Goal: Task Accomplishment & Management: Manage account settings

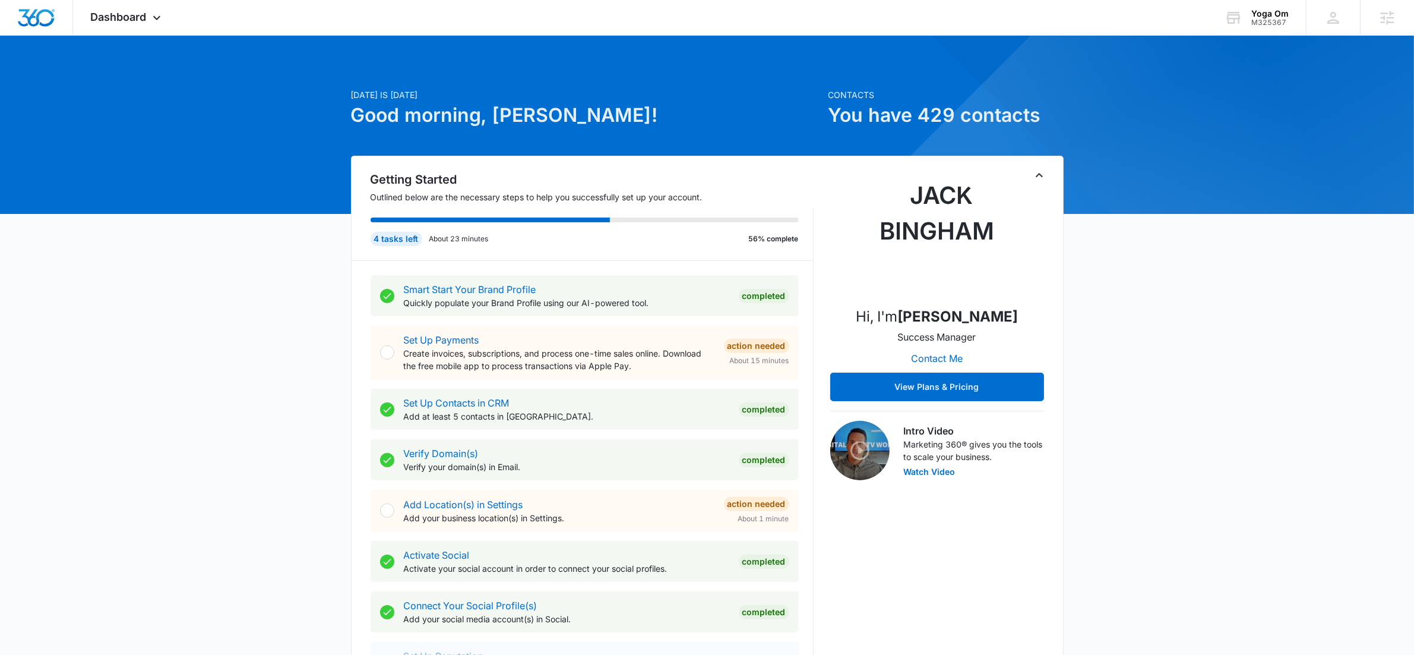
click at [209, 18] on div "Dashboard Apps Reputation Websites Forms CRM Email Social Shop Payments POS Con…" at bounding box center [707, 18] width 1414 height 36
click at [186, 24] on div "Dashboard Apps Reputation Websites Forms CRM Email Social Shop Payments POS Con…" at bounding box center [707, 18] width 1414 height 36
click at [153, 20] on icon at bounding box center [157, 21] width 14 height 14
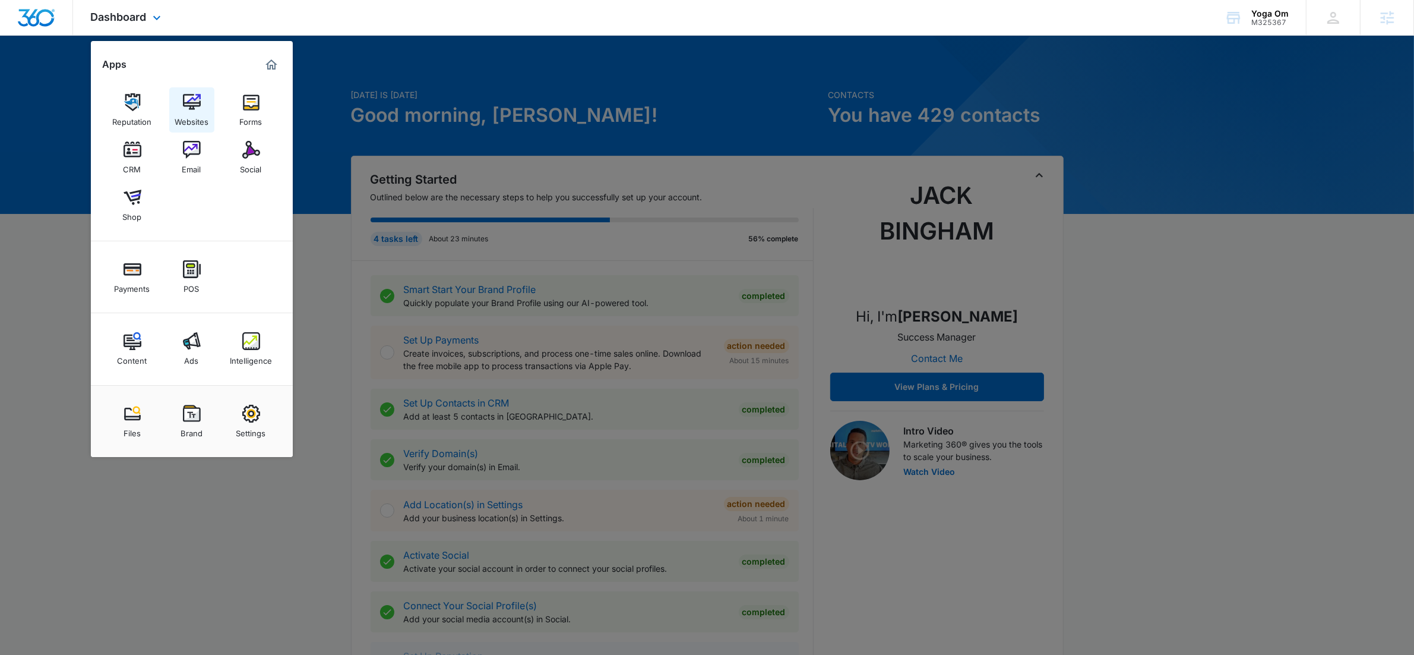
click at [195, 105] on img at bounding box center [192, 102] width 18 height 18
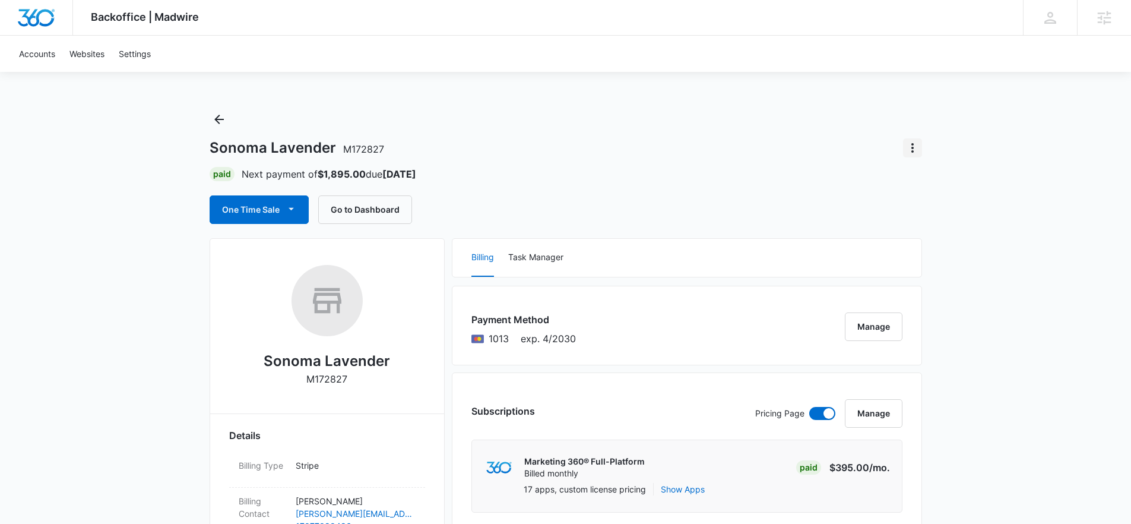
click at [903, 149] on button "Actions" at bounding box center [912, 147] width 19 height 19
click at [950, 179] on div "Close Account" at bounding box center [946, 181] width 56 height 8
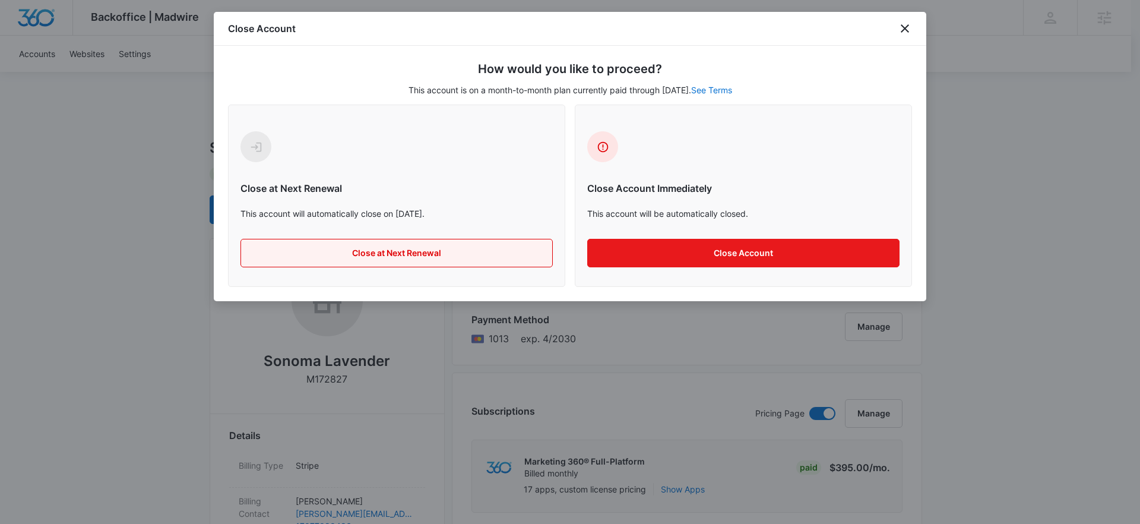
click at [430, 263] on button "Close at Next Renewal" at bounding box center [397, 253] width 312 height 29
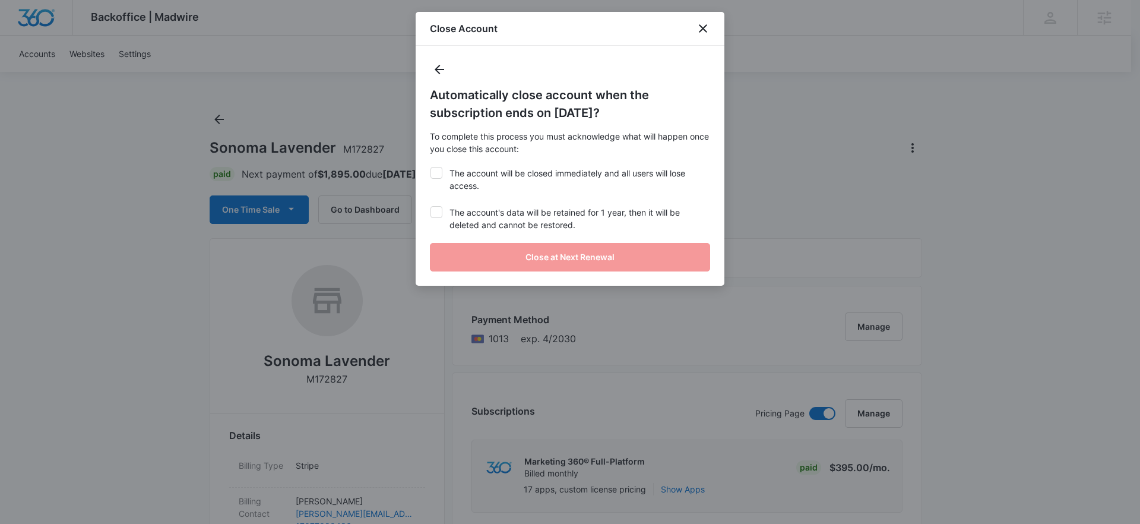
click at [438, 168] on icon at bounding box center [436, 172] width 11 height 11
click at [431, 167] on input "The account will be closed immediately and all users will lose access." at bounding box center [430, 167] width 1 height 1
checkbox input "true"
click at [440, 211] on icon at bounding box center [436, 212] width 11 height 11
click at [431, 207] on input "The account's data will be retained for 1 year, then it will be deleted and can…" at bounding box center [430, 206] width 1 height 1
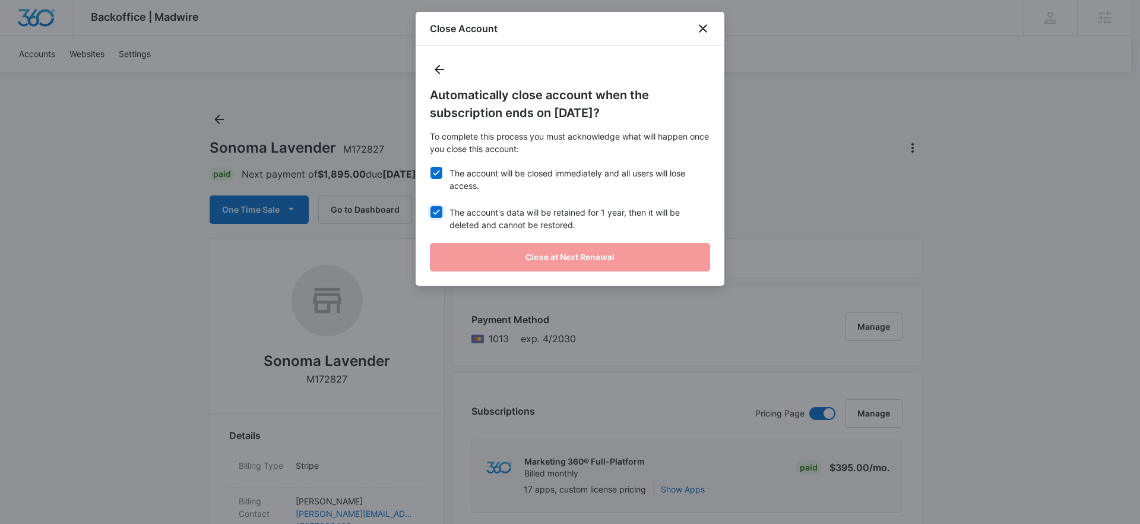
checkbox input "true"
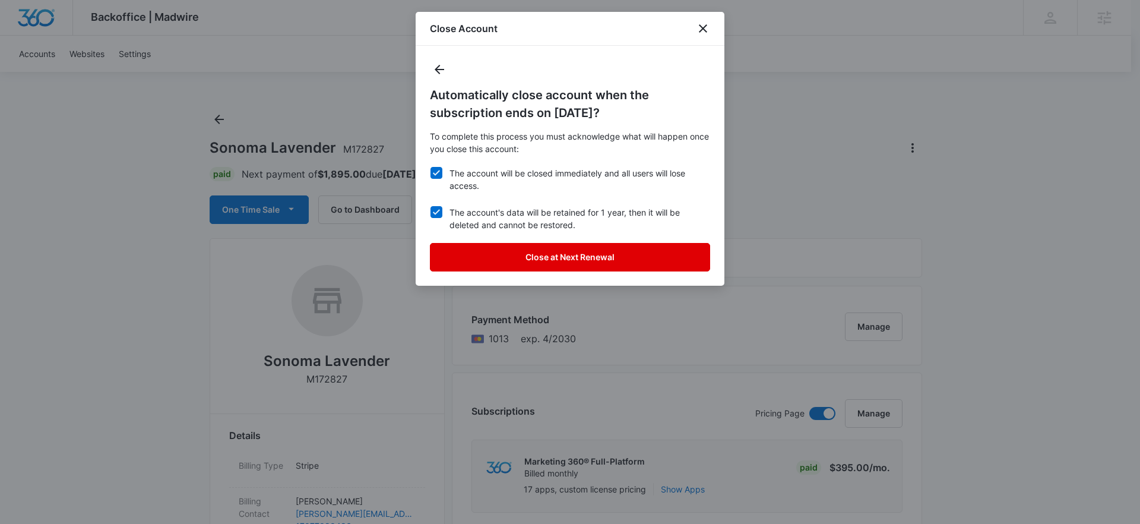
click at [614, 250] on button "Close at Next Renewal" at bounding box center [570, 257] width 280 height 29
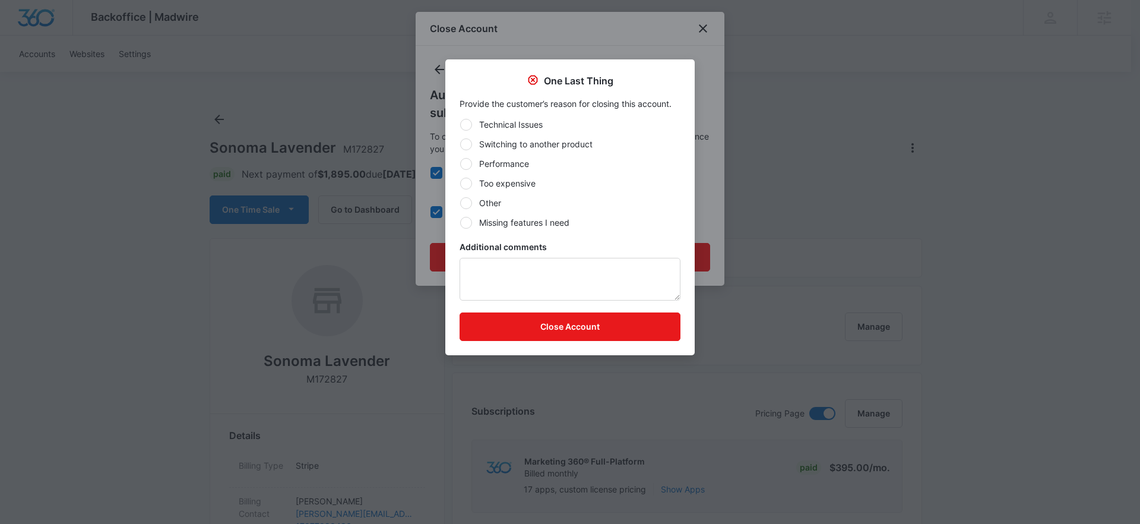
click at [660, 46] on div at bounding box center [570, 262] width 1140 height 524
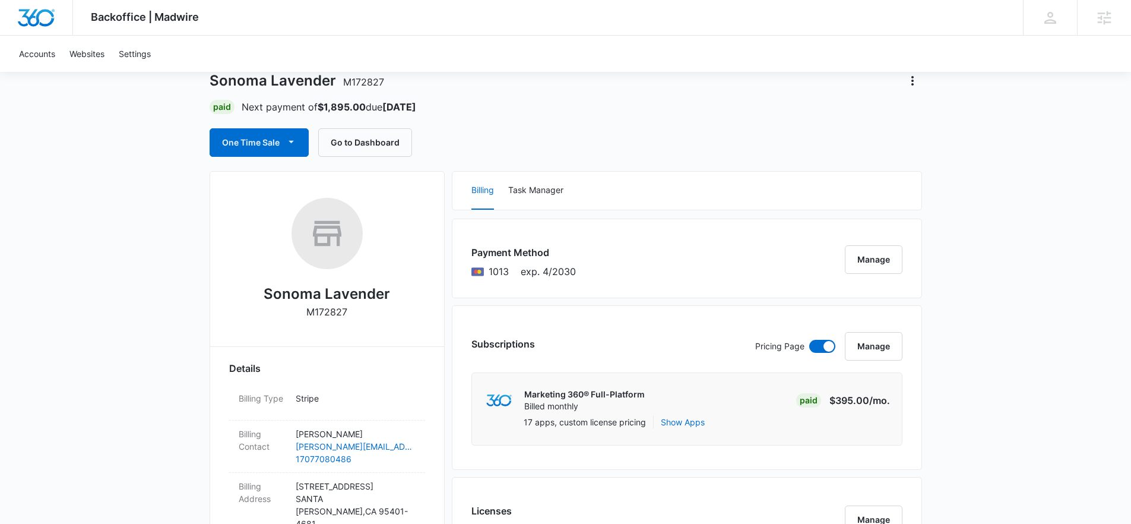
scroll to position [72, 0]
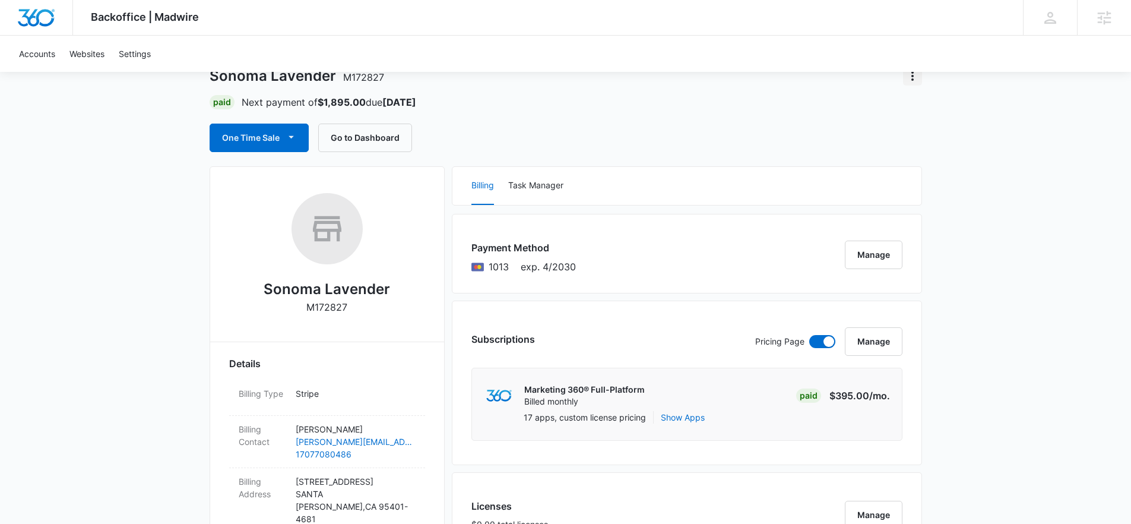
click at [915, 84] on button "Actions" at bounding box center [912, 76] width 19 height 19
click at [941, 115] on button "Close Account" at bounding box center [953, 109] width 99 height 18
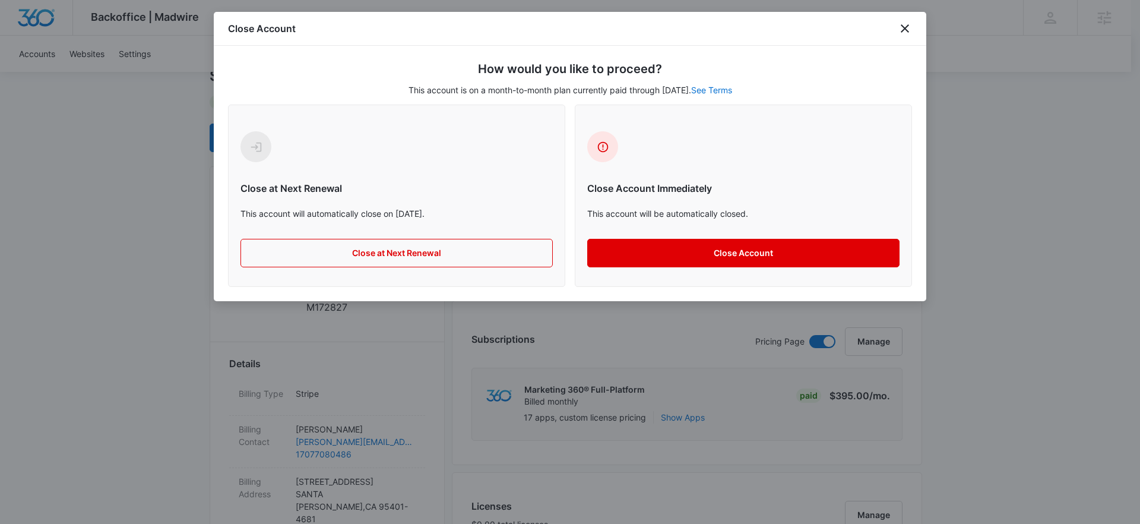
click at [737, 257] on button "Close Account" at bounding box center [743, 253] width 312 height 29
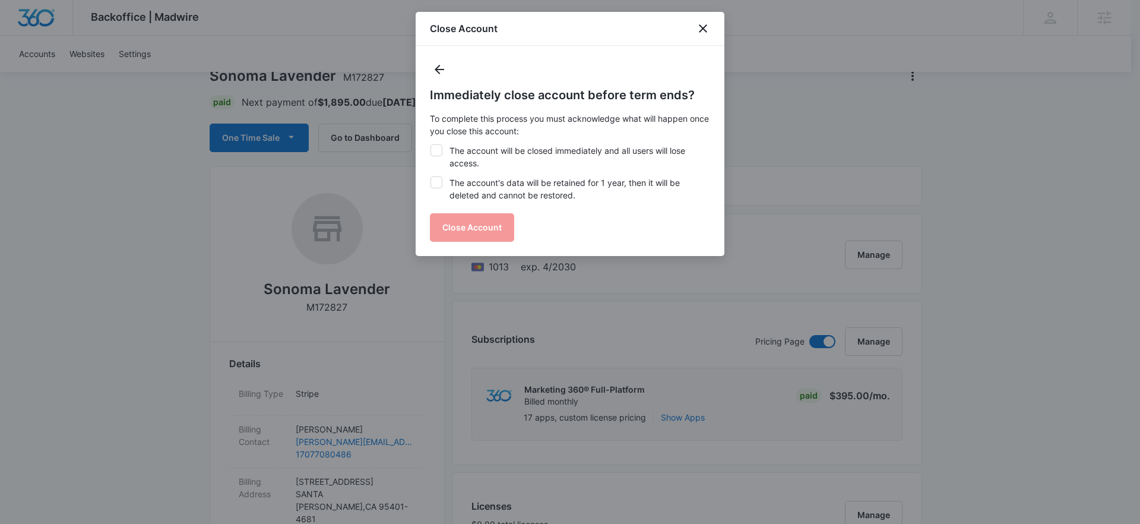
click at [476, 149] on label "The account will be closed immediately and all users will lose access." at bounding box center [570, 156] width 280 height 25
click at [431, 145] on input "The account will be closed immediately and all users will lose access." at bounding box center [430, 144] width 1 height 1
checkbox input "true"
click at [466, 177] on label "The account's data will be retained for 1 year, then it will be deleted and can…" at bounding box center [570, 188] width 280 height 25
click at [431, 177] on input "The account's data will be retained for 1 year, then it will be deleted and can…" at bounding box center [430, 176] width 1 height 1
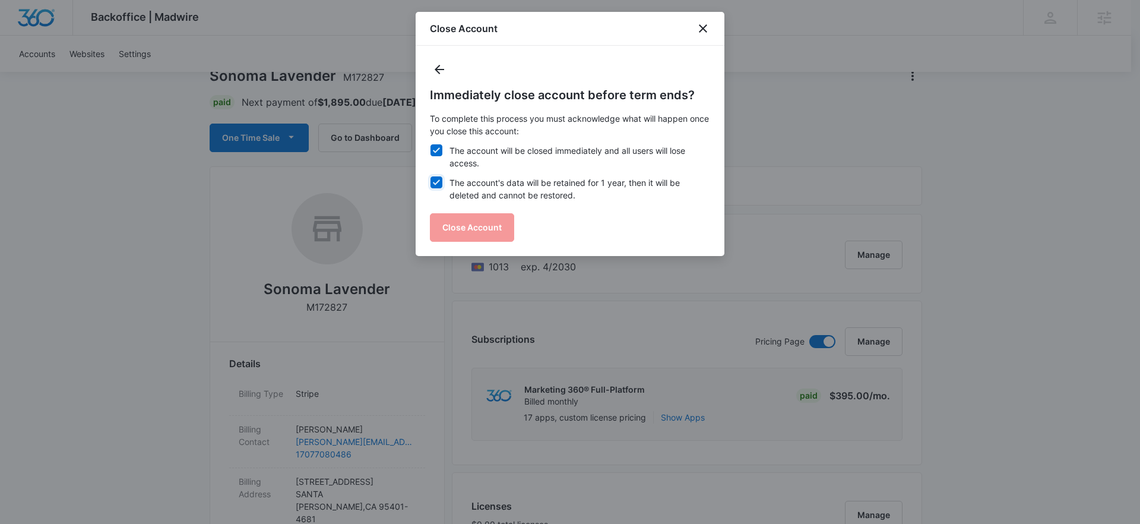
checkbox input "true"
click at [470, 222] on button "Close Account" at bounding box center [472, 227] width 84 height 29
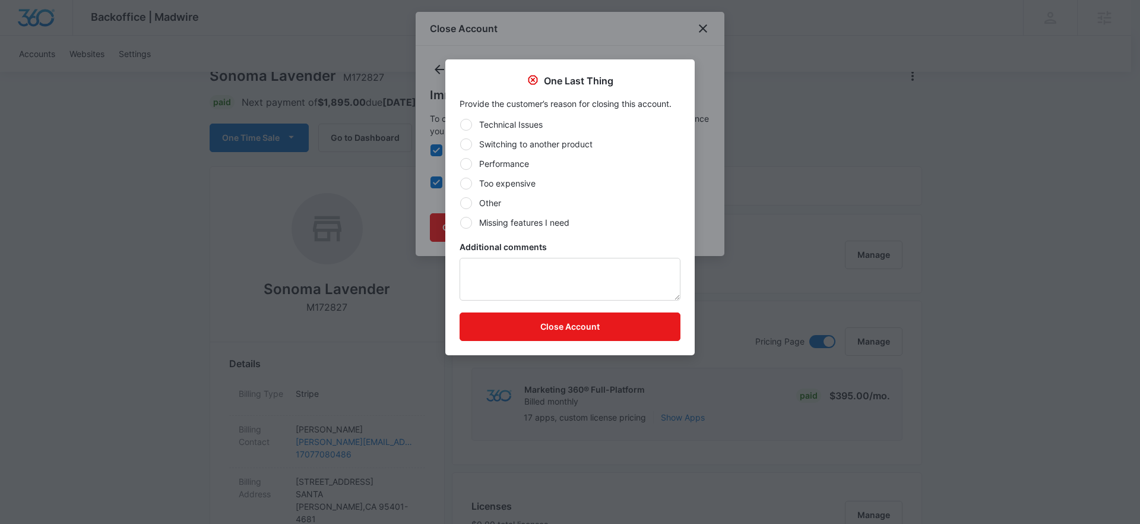
click at [467, 201] on div at bounding box center [466, 203] width 12 height 12
click at [460, 203] on input "Other" at bounding box center [460, 203] width 1 height 1
radio input "true"
click at [595, 334] on button "Close Account" at bounding box center [570, 326] width 221 height 29
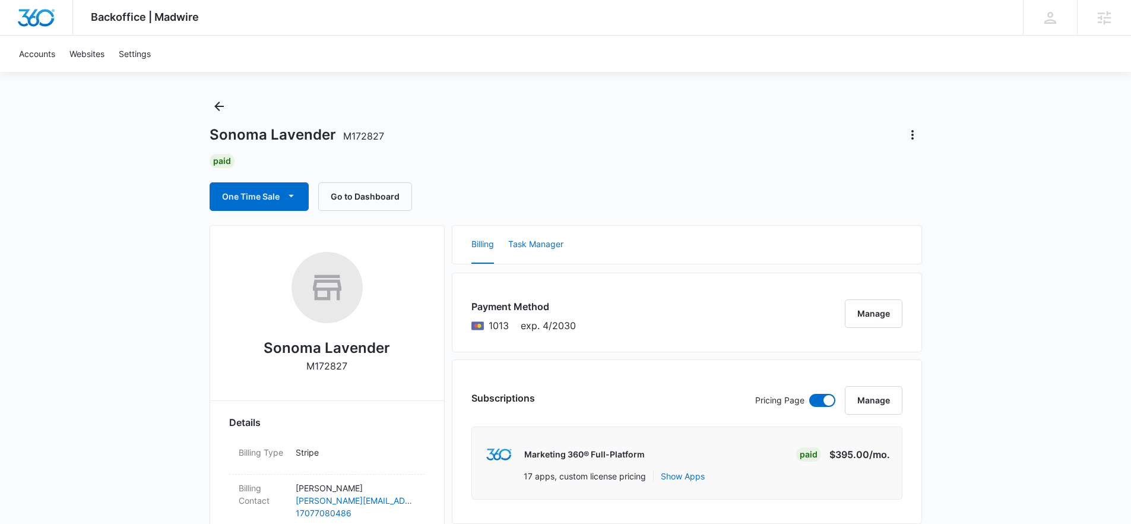
scroll to position [0, 0]
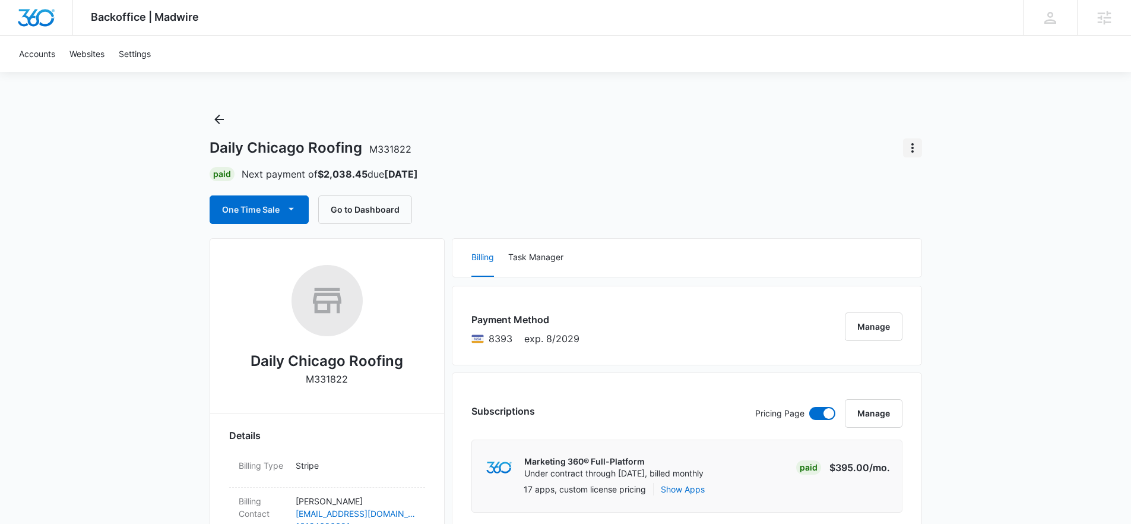
click at [913, 149] on icon "Actions" at bounding box center [913, 148] width 14 height 14
click at [969, 185] on div "Close Account" at bounding box center [946, 181] width 56 height 8
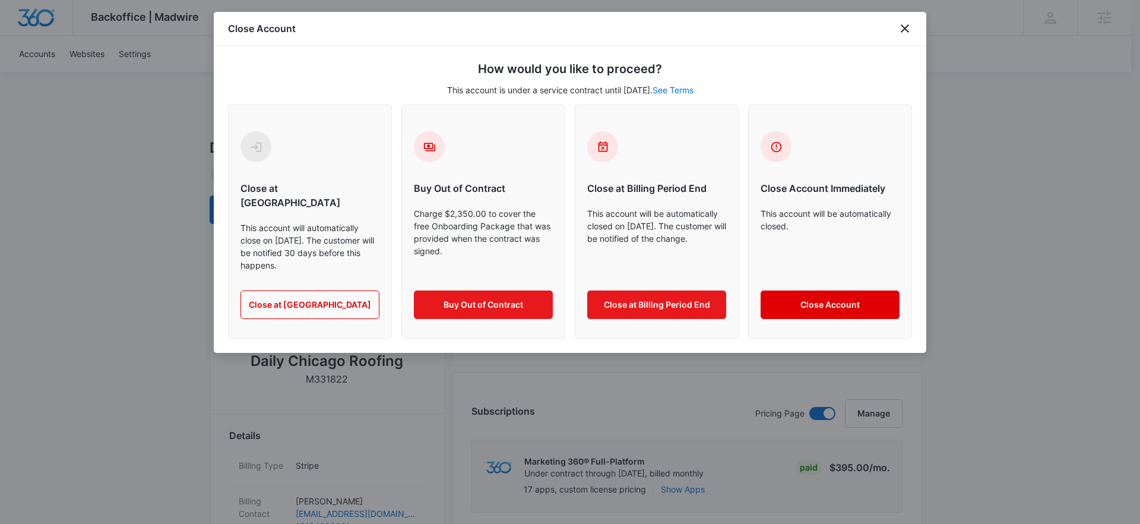
click at [841, 293] on button "Close Account" at bounding box center [830, 304] width 139 height 29
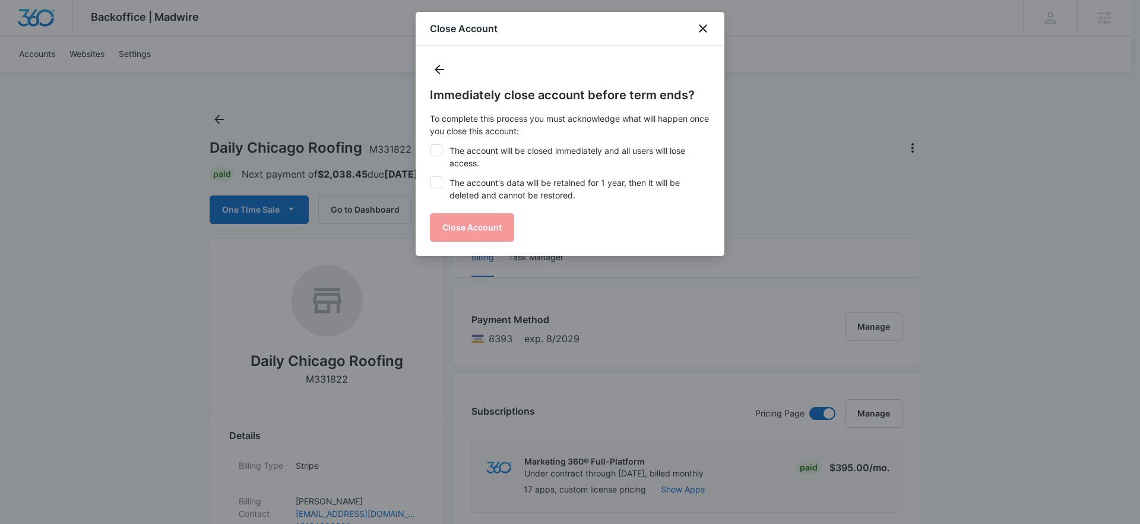
click at [467, 151] on label "The account will be closed immediately and all users will lose access." at bounding box center [570, 156] width 280 height 25
click at [431, 145] on input "The account will be closed immediately and all users will lose access." at bounding box center [430, 144] width 1 height 1
checkbox input "true"
click at [464, 179] on label "The account's data will be retained for 1 year, then it will be deleted and can…" at bounding box center [570, 188] width 280 height 25
click at [431, 177] on input "The account's data will be retained for 1 year, then it will be deleted and can…" at bounding box center [430, 176] width 1 height 1
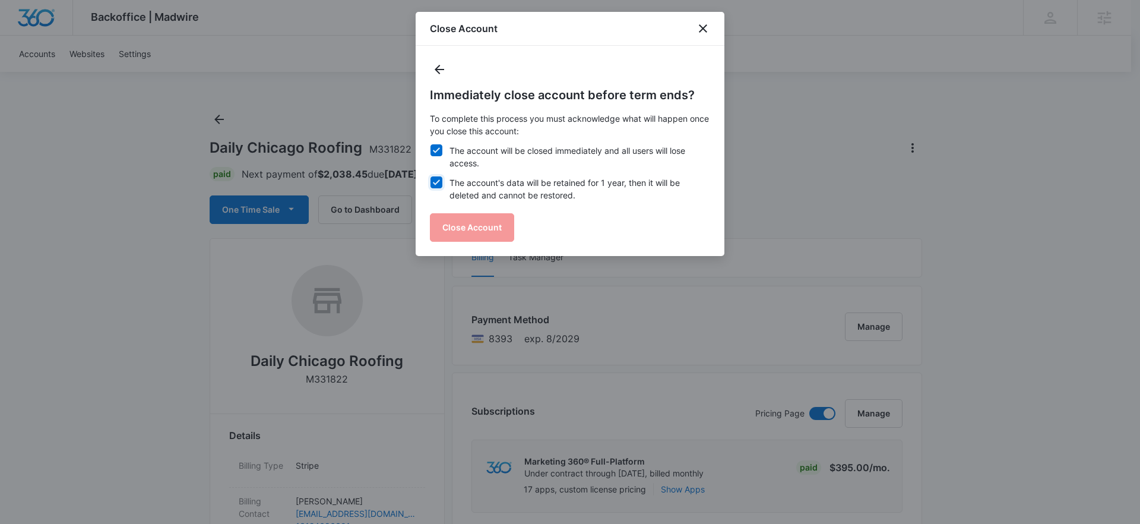
checkbox input "true"
click at [467, 222] on button "Close Account" at bounding box center [472, 227] width 84 height 29
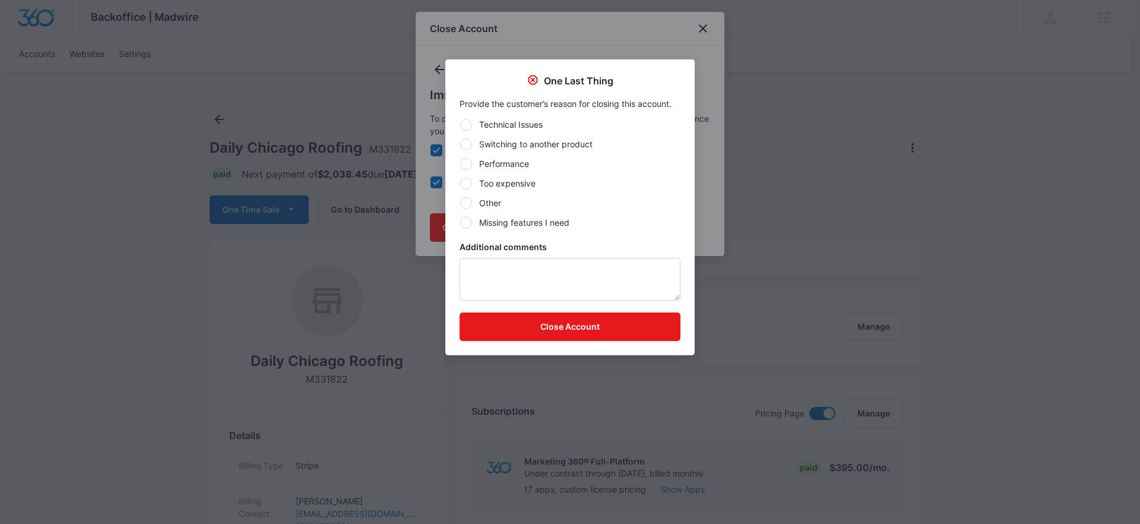
click at [467, 184] on div at bounding box center [466, 184] width 12 height 12
click at [460, 184] on input "Too expensive" at bounding box center [460, 183] width 1 height 1
radio input "true"
click at [551, 323] on button "Close Account" at bounding box center [570, 326] width 221 height 29
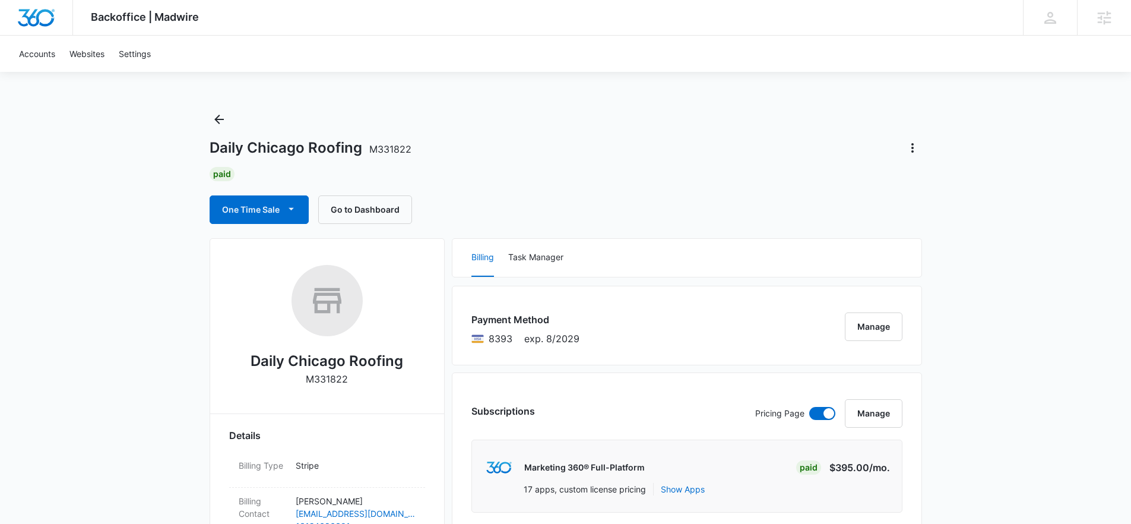
click at [396, 154] on span "M331822" at bounding box center [390, 149] width 42 height 12
click at [401, 140] on h1 "Daily Chicago Roofing M331822" at bounding box center [311, 148] width 202 height 18
drag, startPoint x: 409, startPoint y: 152, endPoint x: 365, endPoint y: 150, distance: 44.6
click at [365, 150] on h1 "Daily Chicago Roofing M331822" at bounding box center [311, 148] width 202 height 18
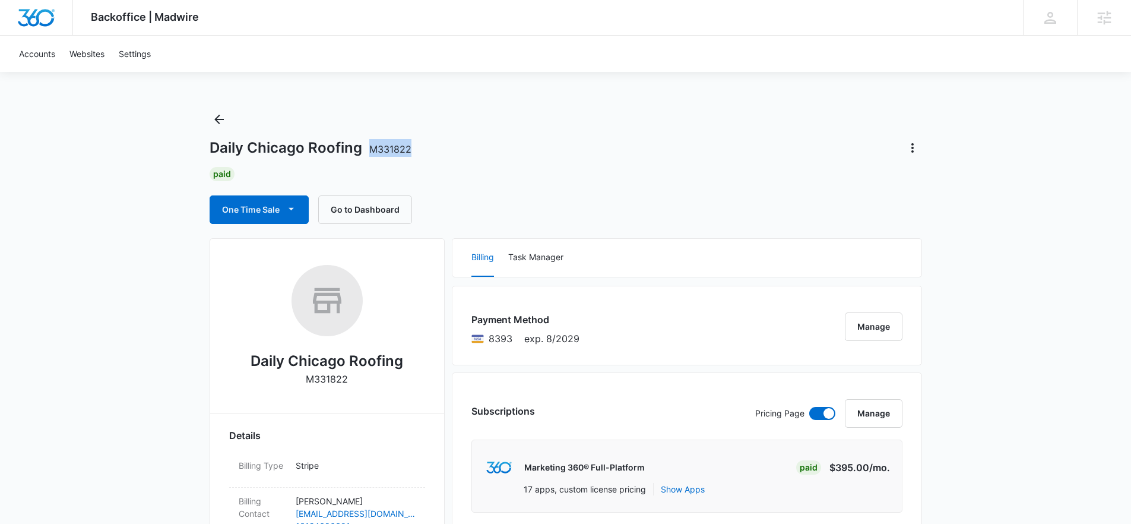
copy span "M331822"
drag, startPoint x: 210, startPoint y: 145, endPoint x: 359, endPoint y: 143, distance: 149.1
click at [359, 143] on h1 "Daily Chicago Roofing M331822" at bounding box center [311, 148] width 202 height 18
copy h1 "Daily Chicago Roofing"
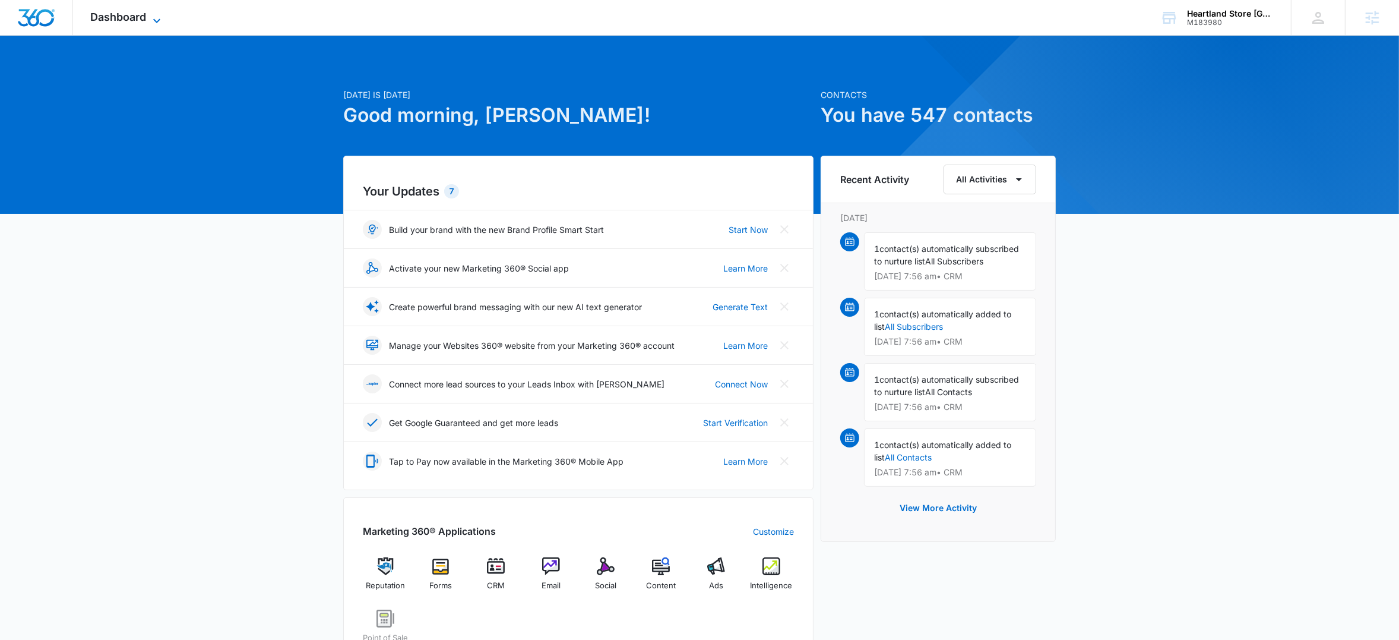
click at [156, 23] on icon at bounding box center [157, 21] width 14 height 14
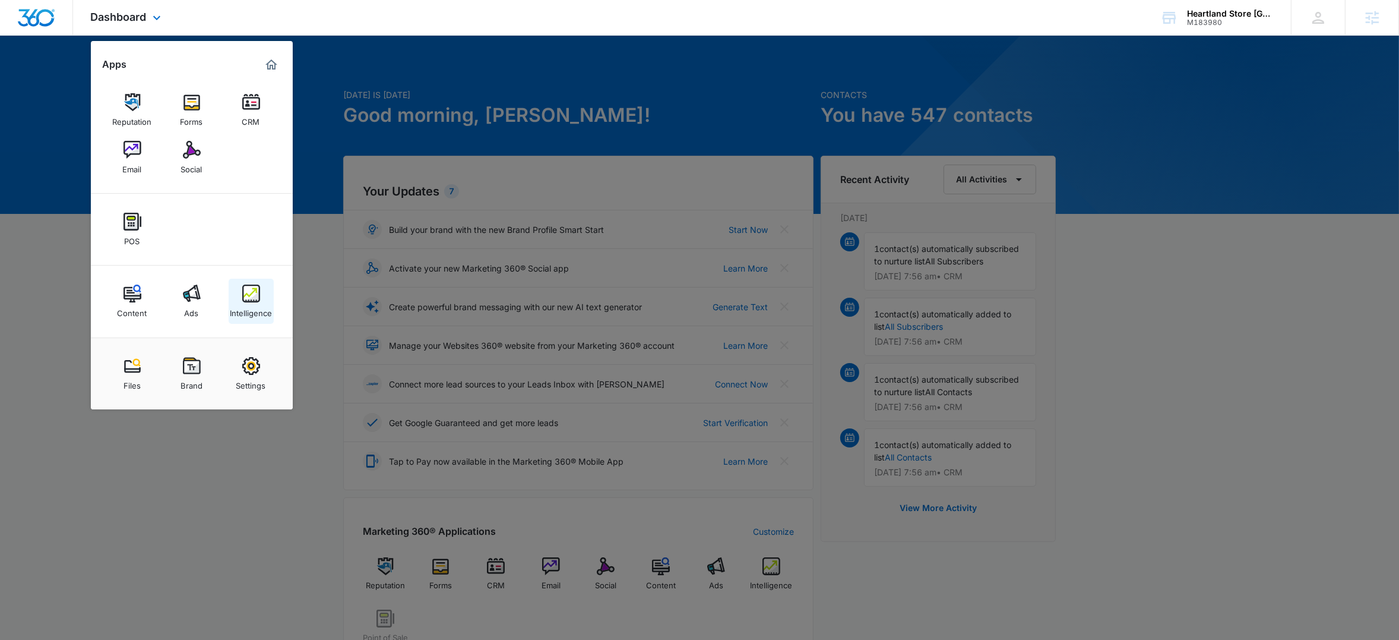
click at [239, 296] on link "Intelligence" at bounding box center [251, 301] width 45 height 45
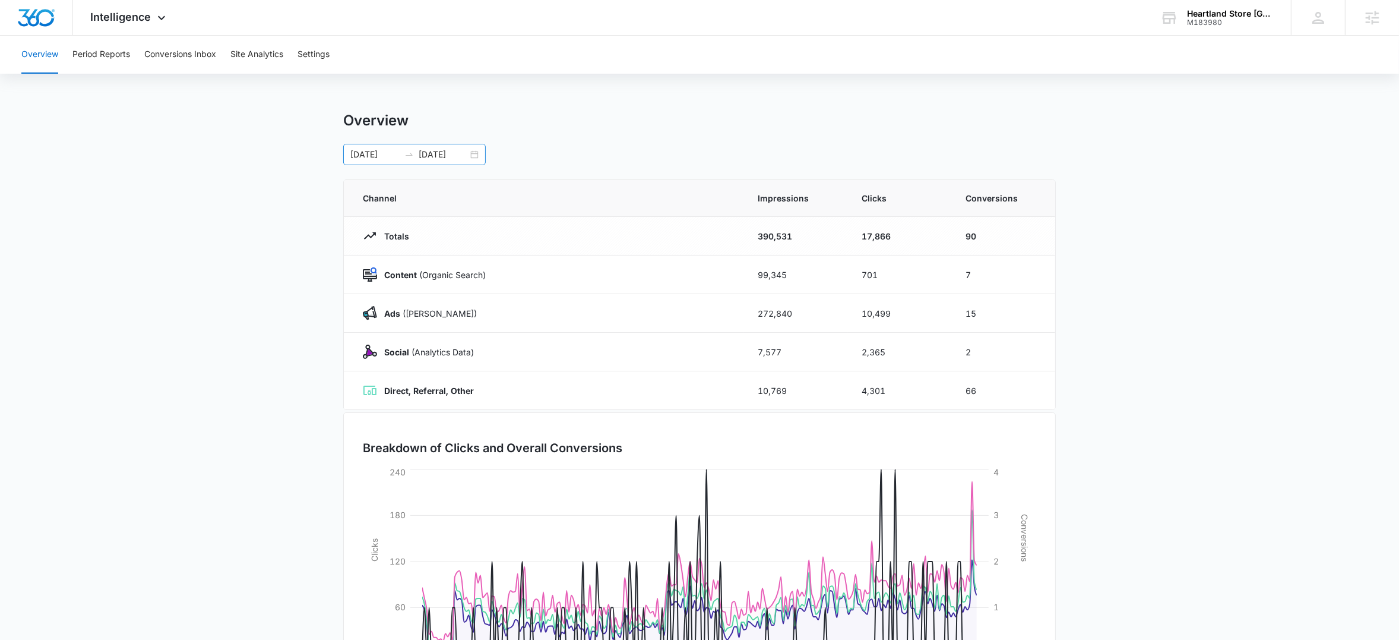
click at [477, 155] on div "01/01/2025 08/27/2025" at bounding box center [414, 154] width 143 height 21
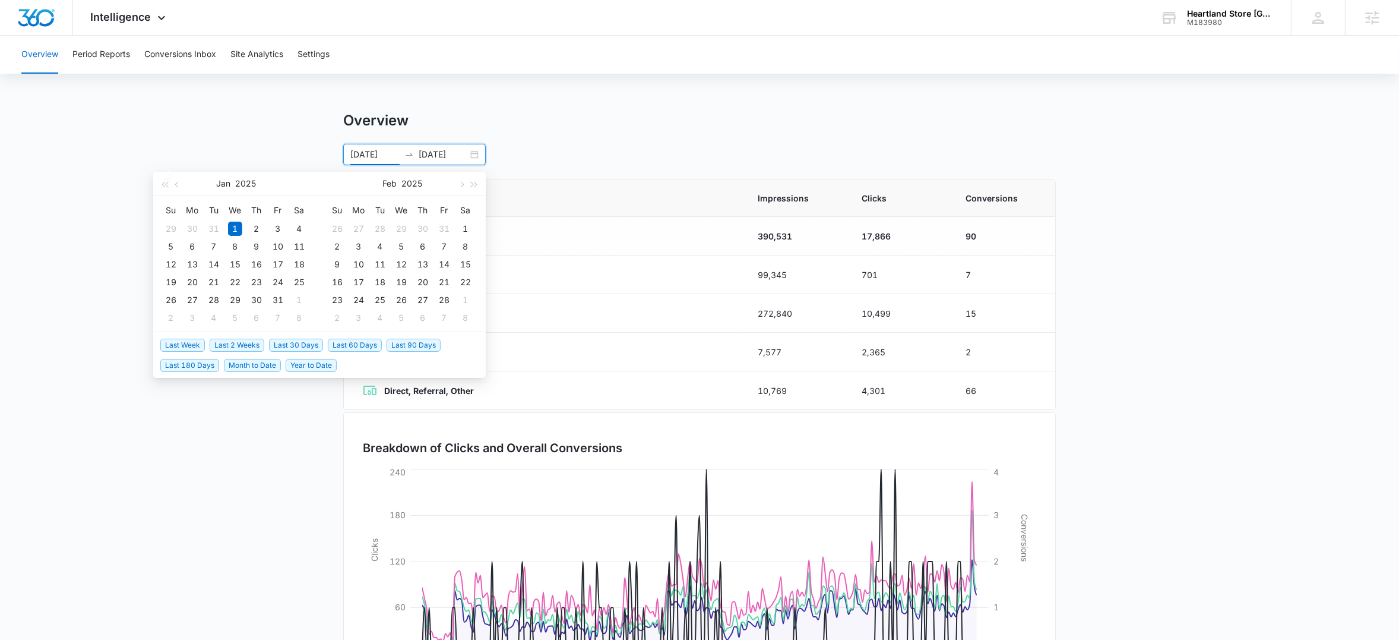
click at [289, 342] on span "Last 30 Days" at bounding box center [296, 345] width 54 height 13
type input "08/08/2025"
type input "09/07/2025"
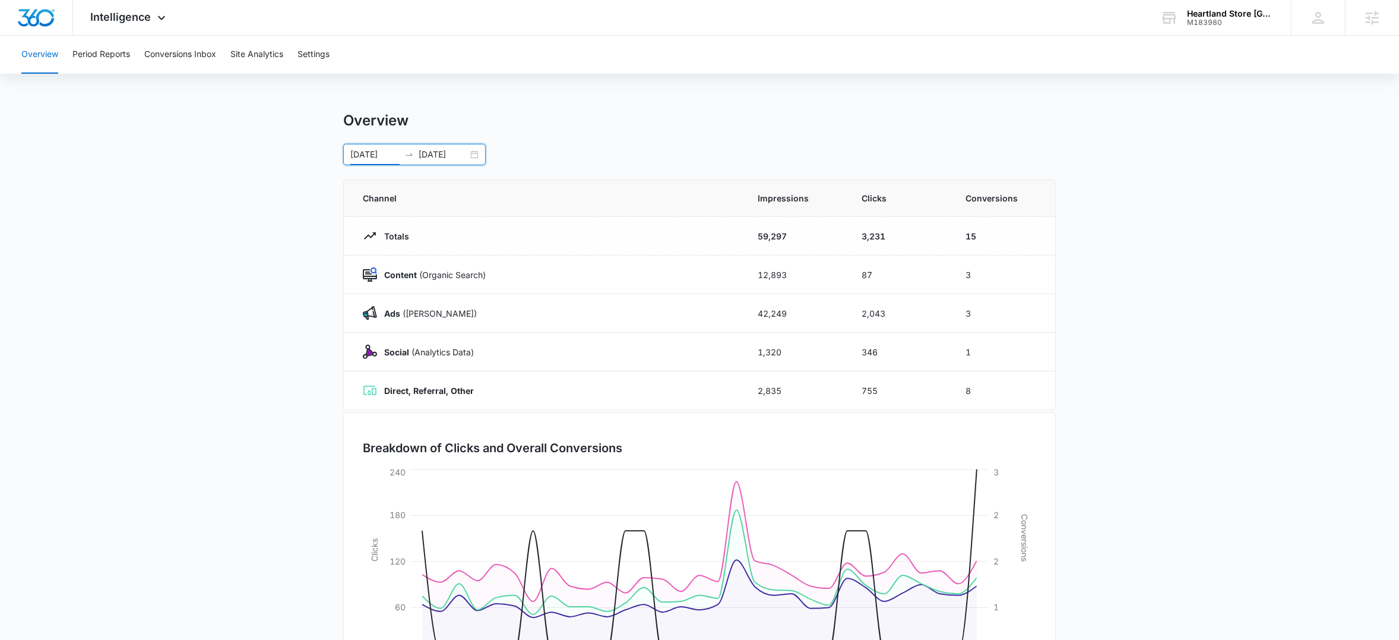
click at [192, 358] on main "Overview 08/08/2025 09/07/2025 Aug 2025 Su Mo Tu We Th Fr Sa 27 28 29 30 31 1 2…" at bounding box center [699, 424] width 1399 height 624
